Goal: Task Accomplishment & Management: Manage account settings

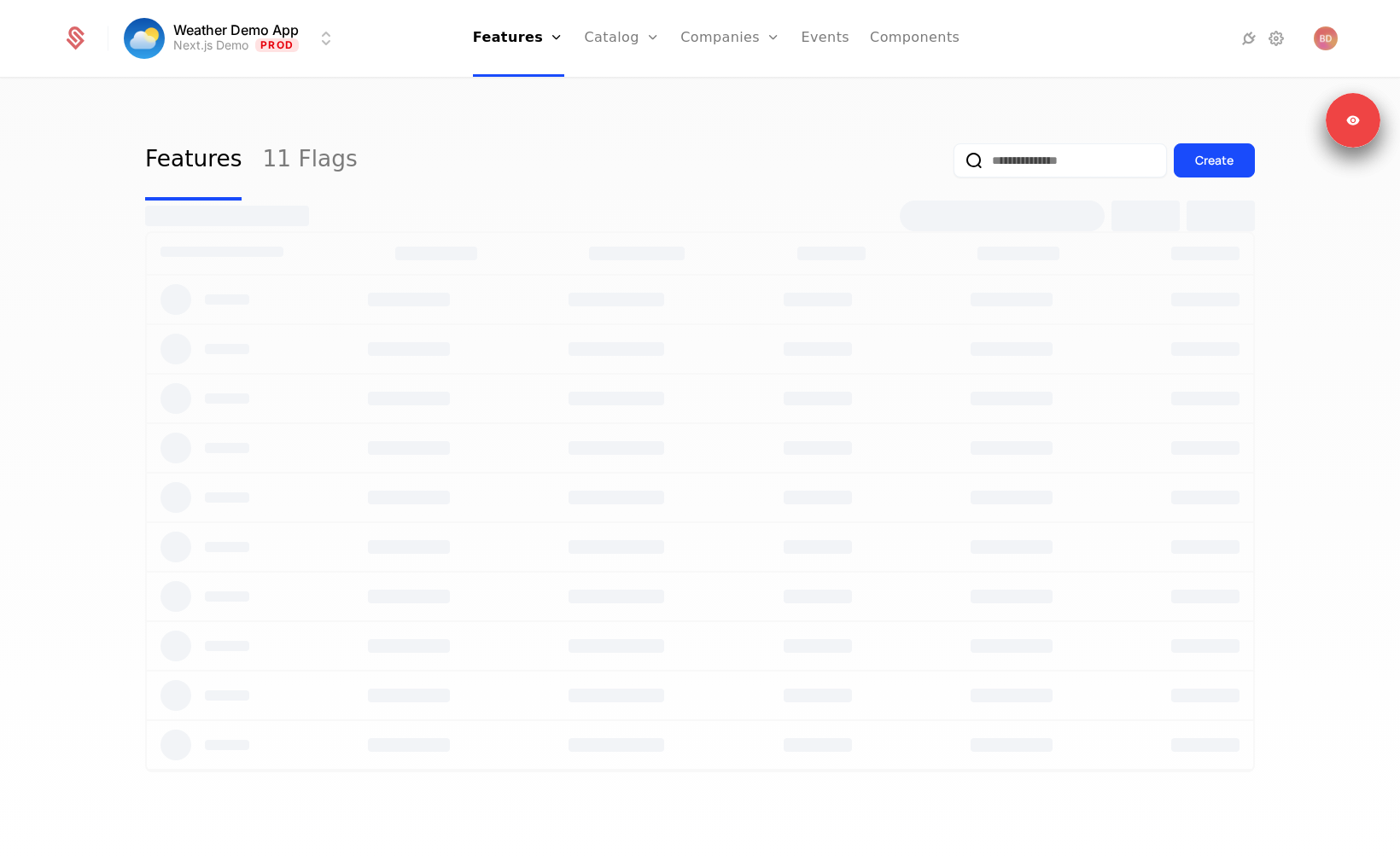
select select "**"
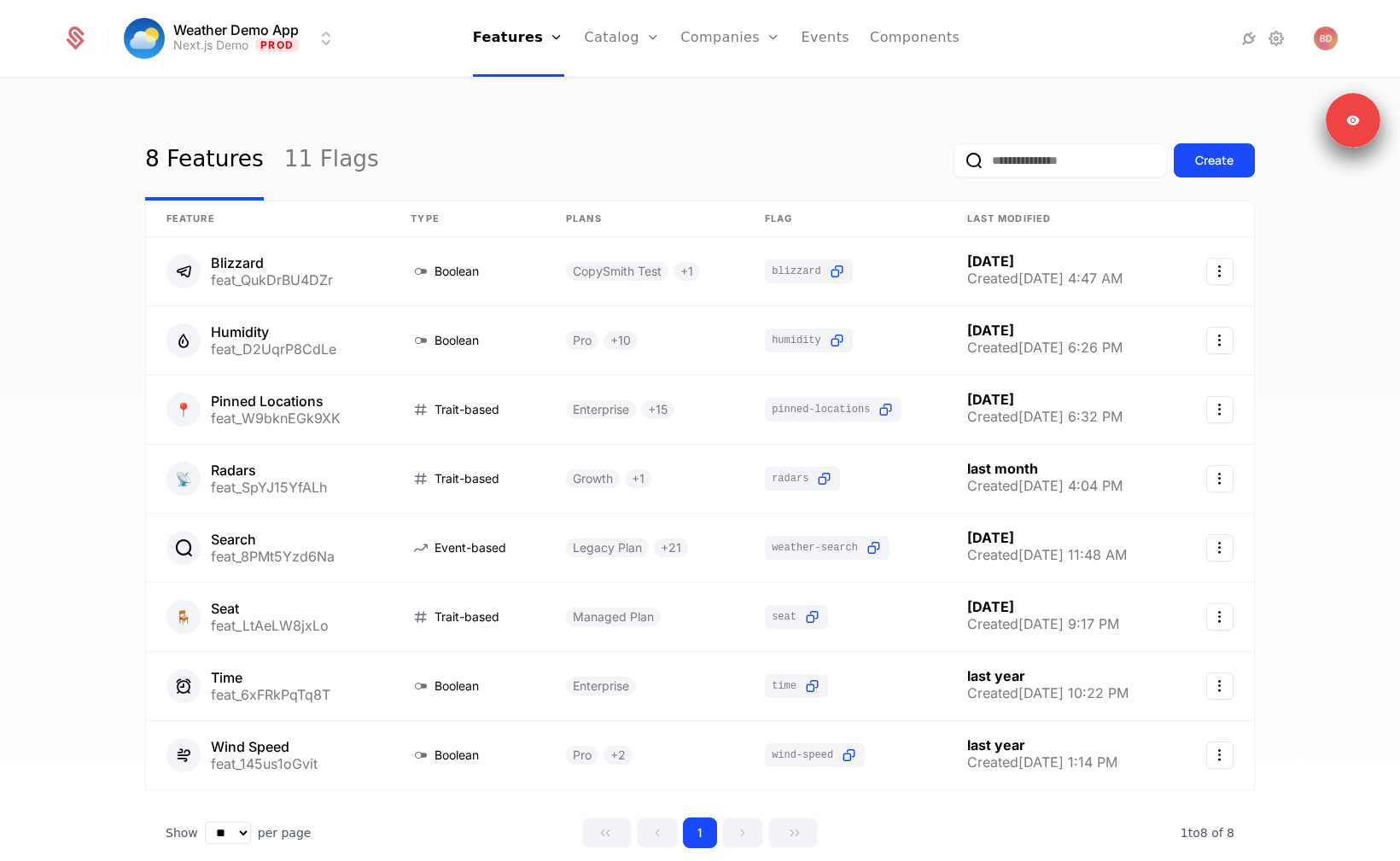
click at [623, 171] on link "Configuration" at bounding box center [649, 165] width 88 height 14
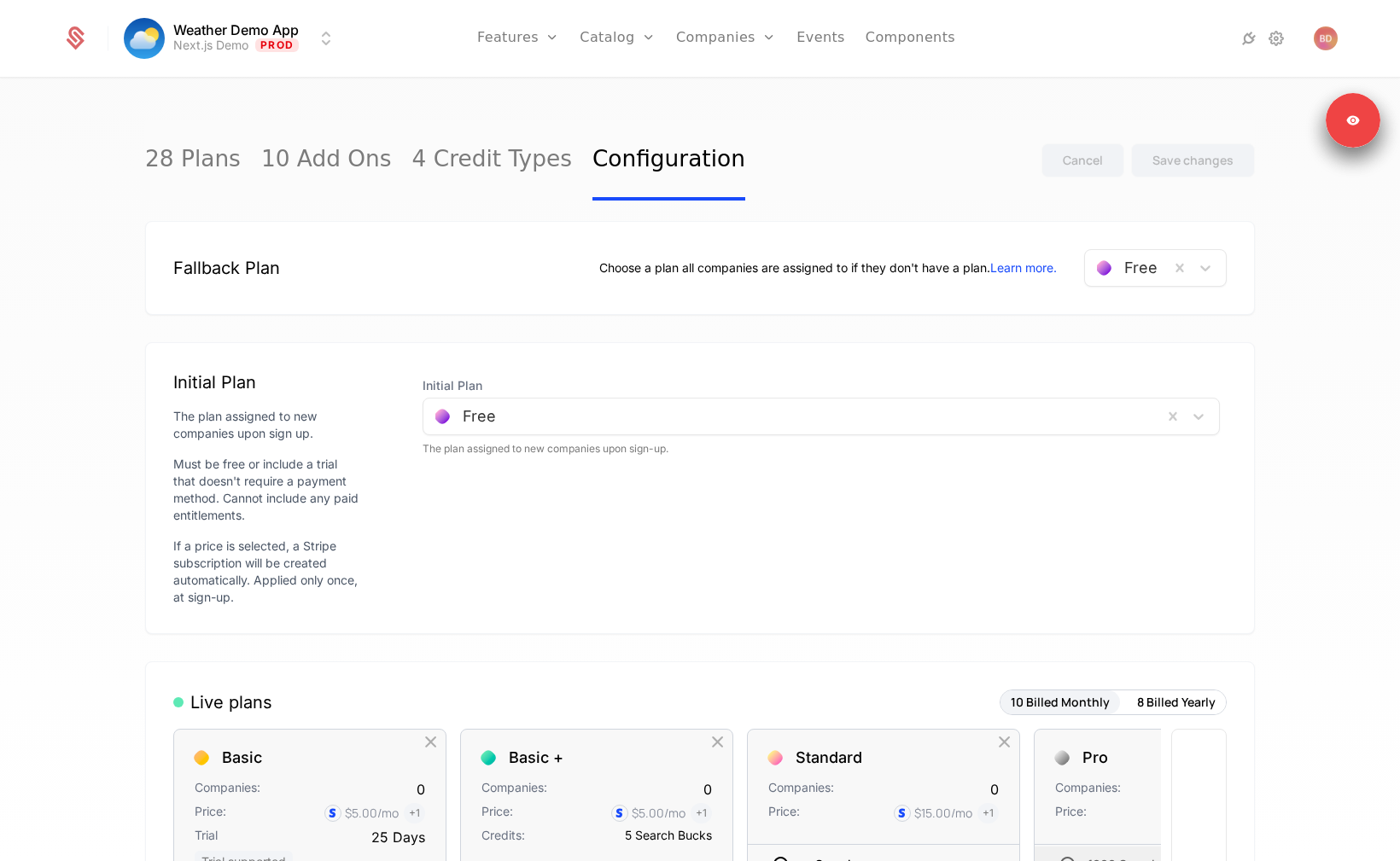
click at [881, 428] on div "Free" at bounding box center [793, 416] width 739 height 31
click at [693, 282] on div "Choose a plan all companies are assigned to if they don't have a plan. Learn mo…" at bounding box center [913, 268] width 628 height 37
click at [619, 91] on link "Plans" at bounding box center [644, 83] width 88 height 14
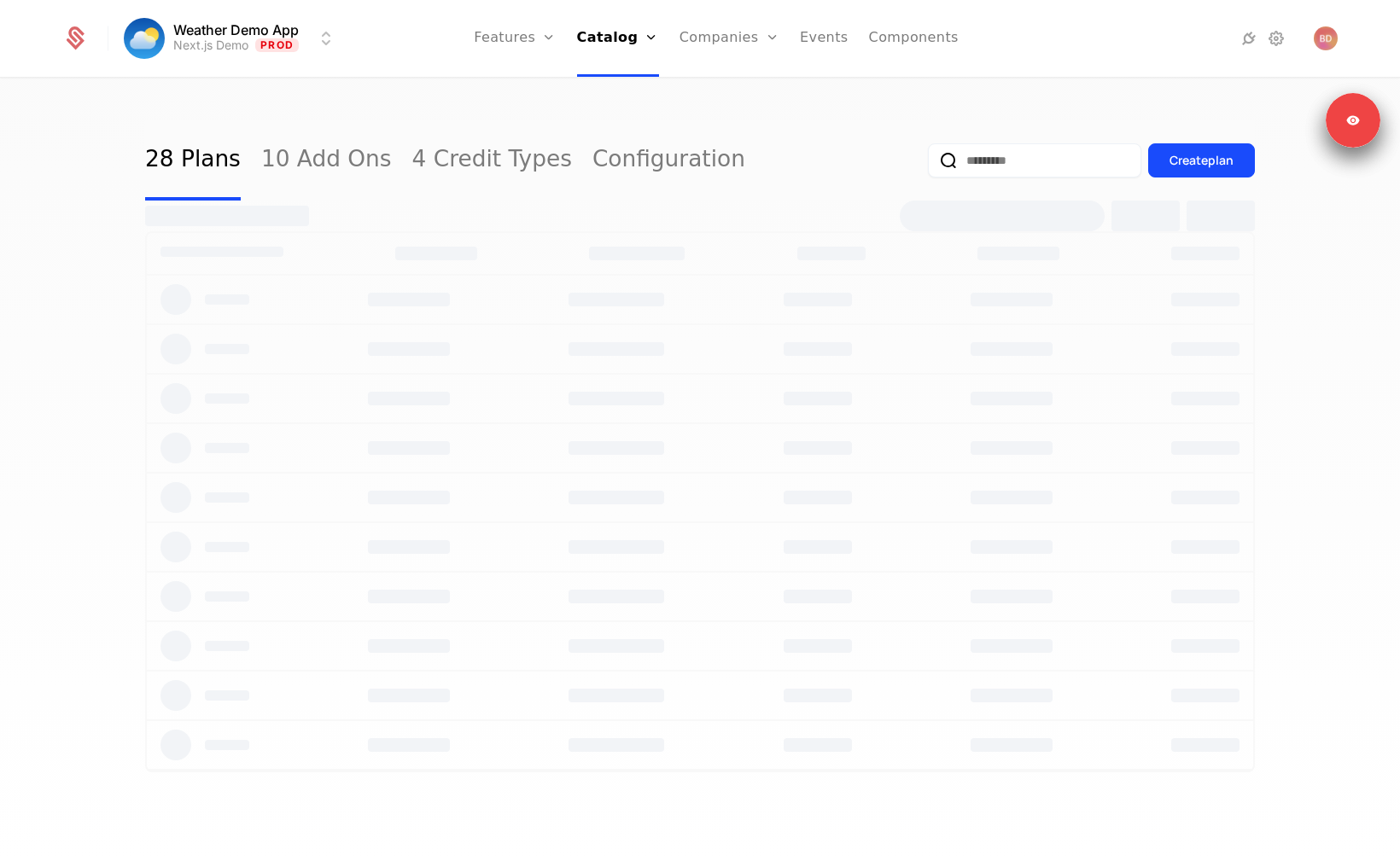
select select "**"
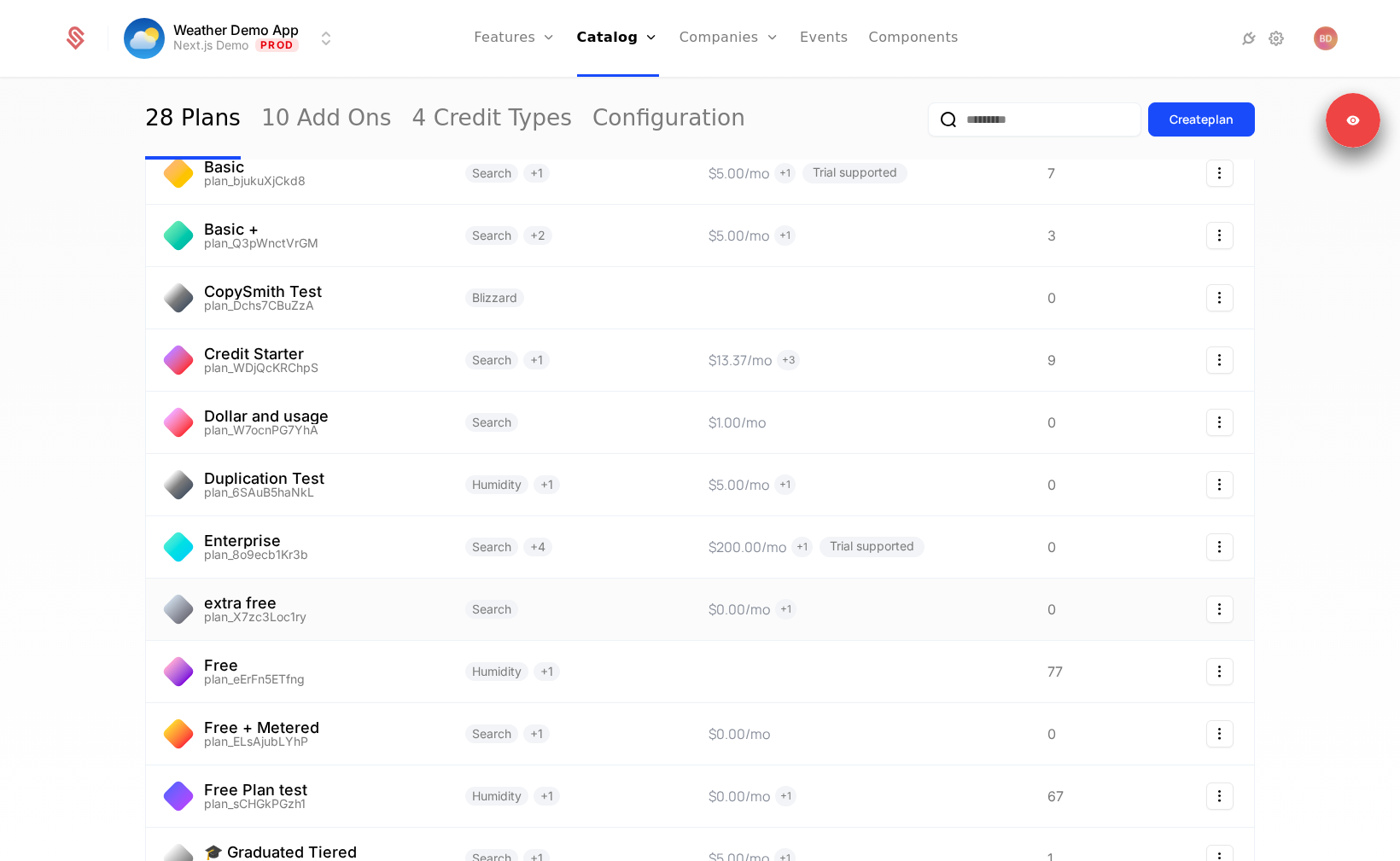
scroll to position [287, 0]
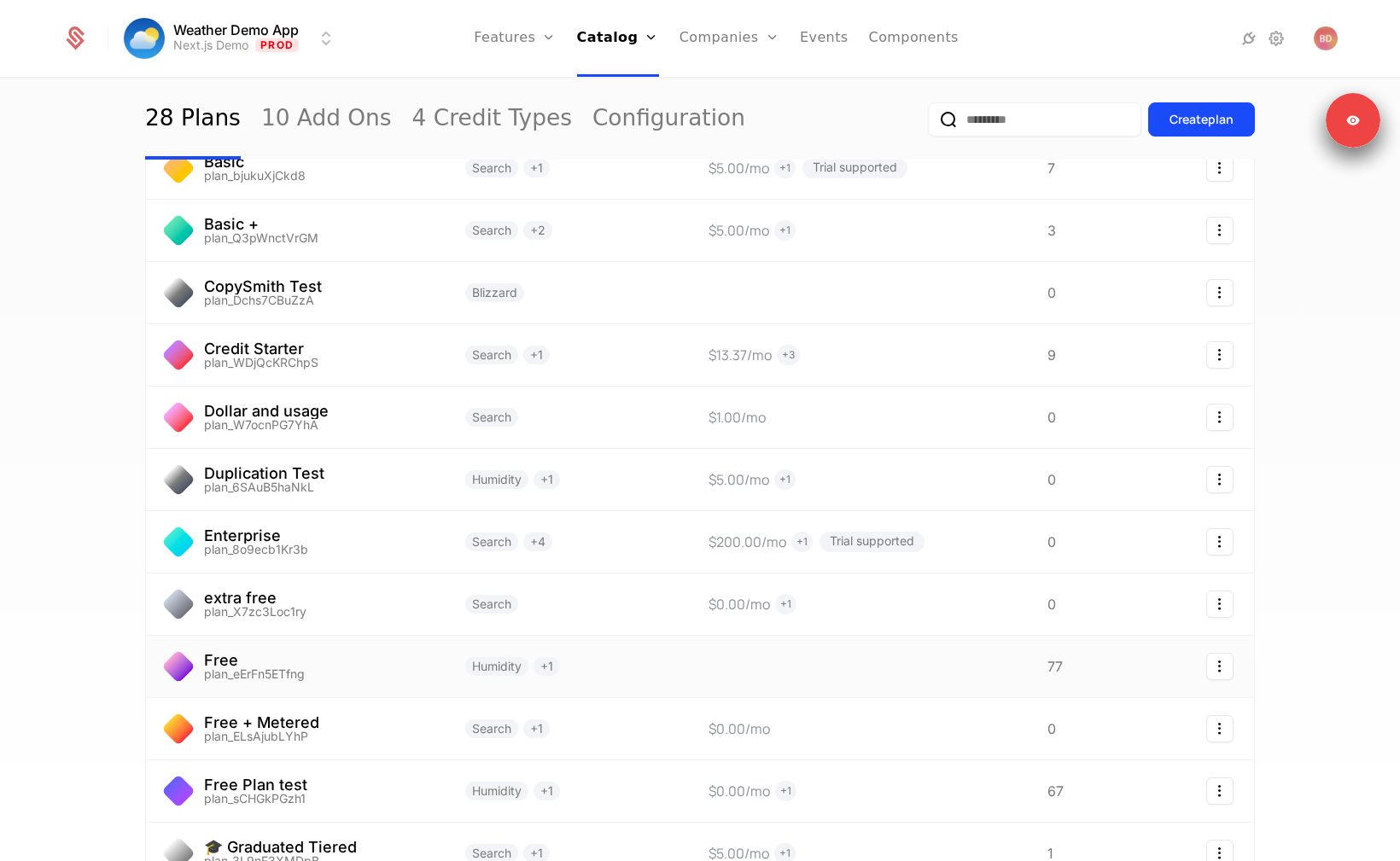
click at [231, 652] on link at bounding box center [295, 667] width 298 height 62
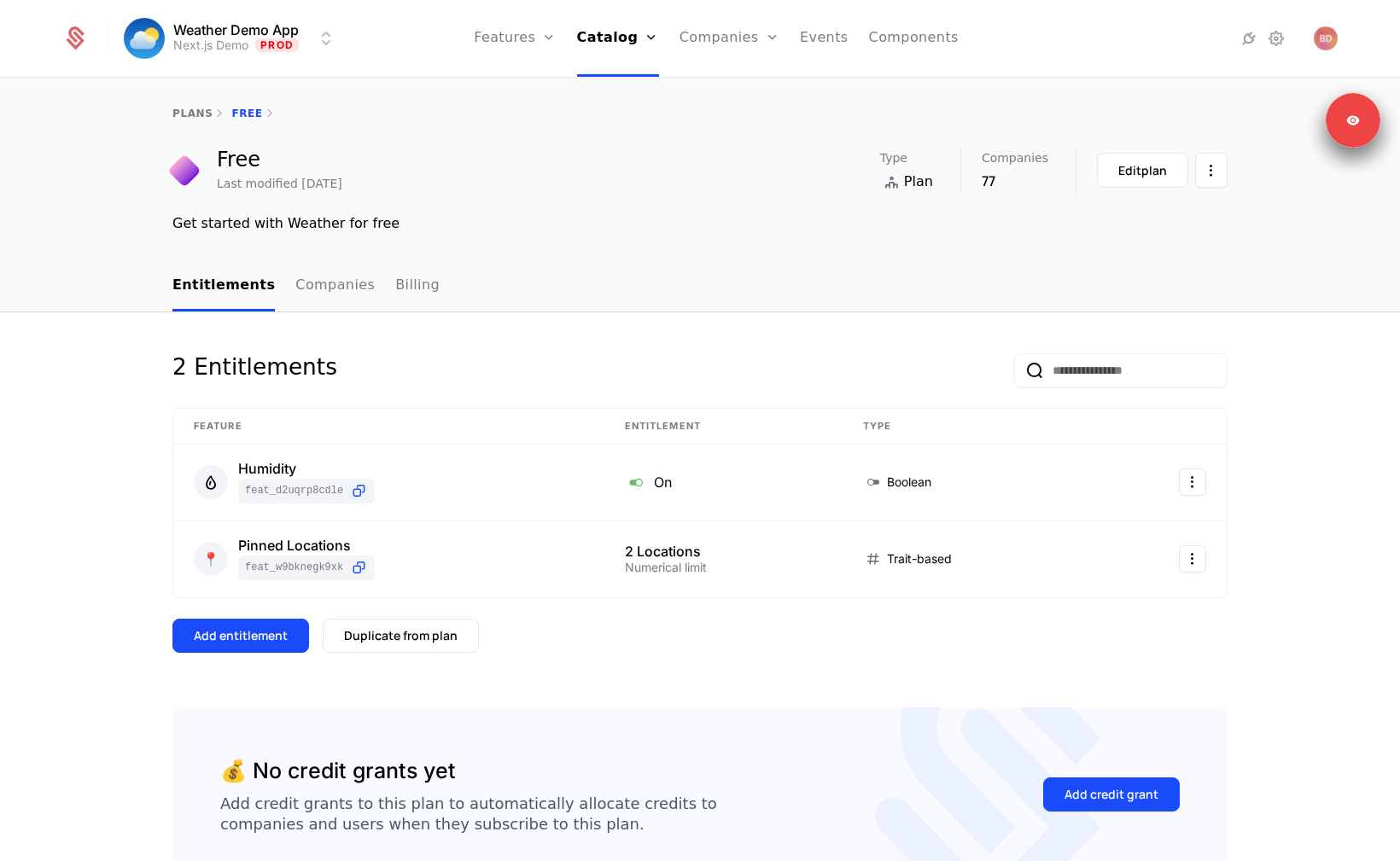
click at [613, 298] on nav "Entitlements Companies Billing" at bounding box center [700, 286] width 1055 height 50
click at [556, 685] on div "2 Entitlements Feature Entitlement Type Humidity feat_D2UqrP8CdLe On Boolean 📍 …" at bounding box center [700, 530] width 1055 height 353
click at [533, 302] on nav "Entitlements Companies Billing" at bounding box center [700, 286] width 1055 height 50
click at [1326, 37] on img "Open user button" at bounding box center [1326, 38] width 24 height 24
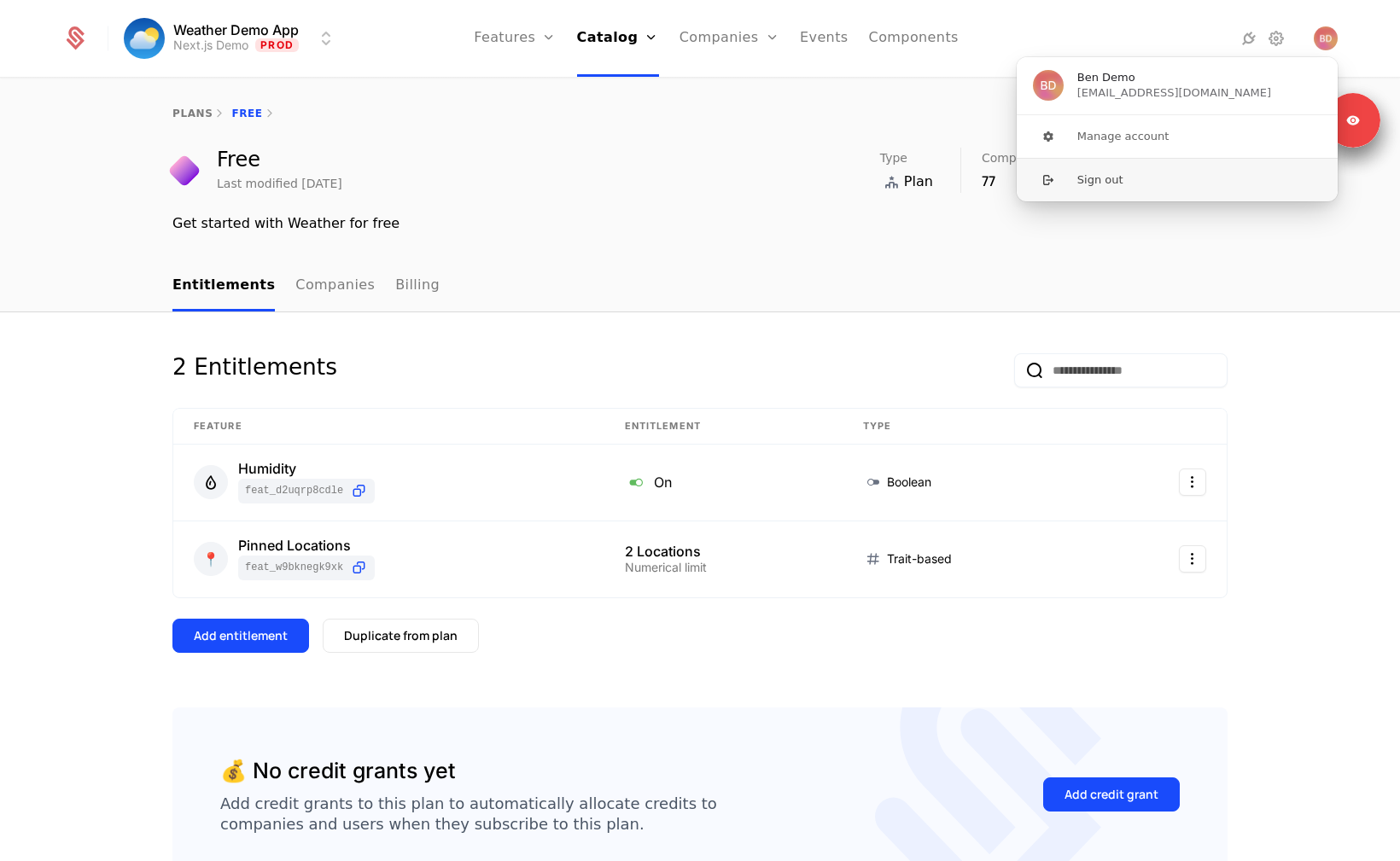
click at [1143, 182] on button "Sign out" at bounding box center [1176, 179] width 323 height 44
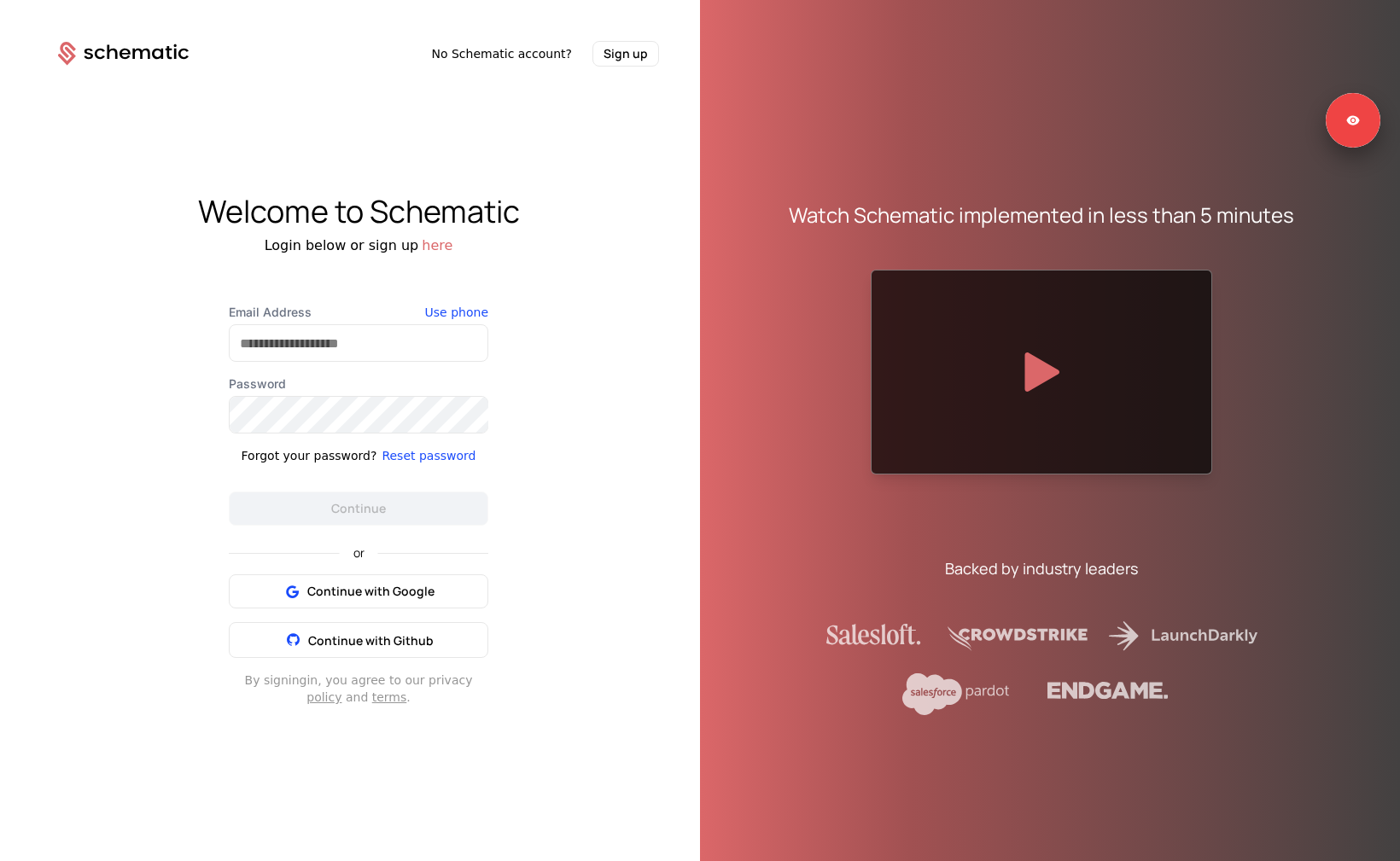
click at [1097, 182] on div "Watch Schematic implemented in less than 5 minutes Backed by industry leaders" at bounding box center [1042, 444] width 587 height 861
click at [385, 347] on input "Email Address" at bounding box center [359, 343] width 258 height 36
click at [0, 860] on com-1password-button at bounding box center [0, 861] width 0 height 0
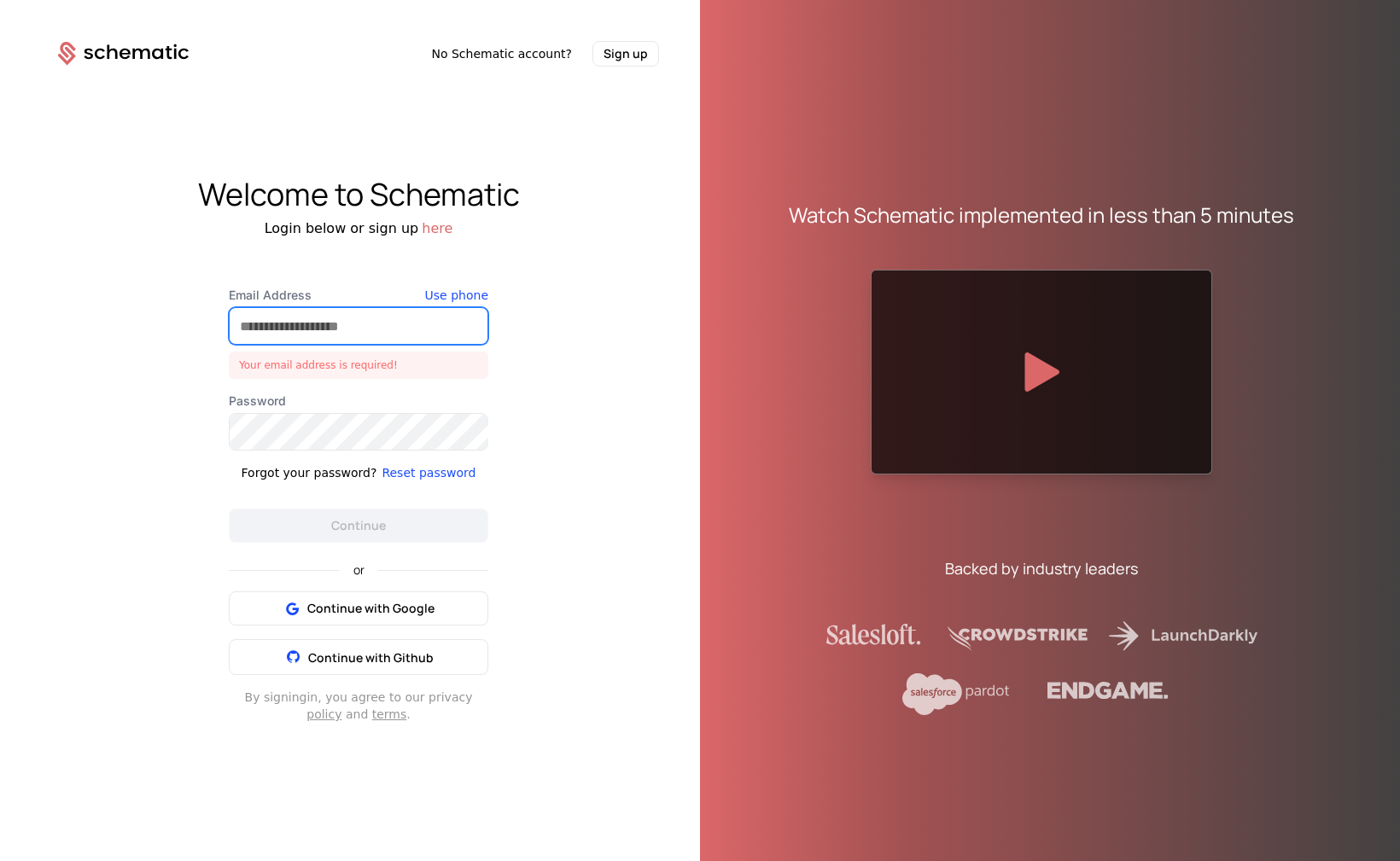
click at [0, 860] on com-1password-button at bounding box center [0, 861] width 0 height 0
type input "**********"
